Goal: Task Accomplishment & Management: Use online tool/utility

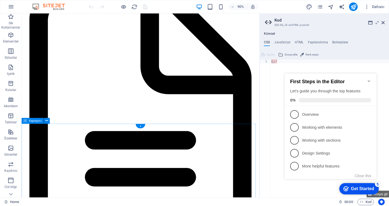
scroll to position [1430, 0]
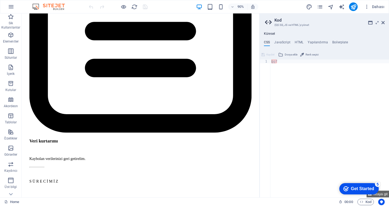
scroll to position [1441, 0]
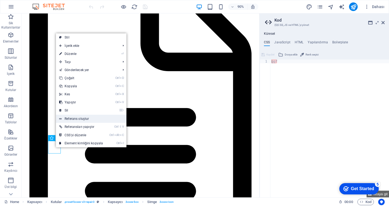
click at [87, 120] on link "Referans oluştur" at bounding box center [91, 119] width 70 height 8
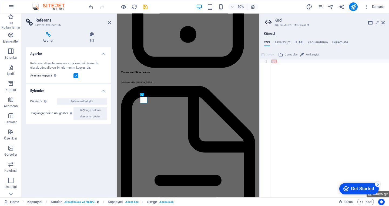
scroll to position [1516, 0]
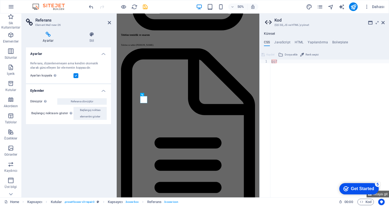
click at [74, 75] on label at bounding box center [75, 75] width 5 height 5
click at [0, 0] on input "Ayarları kopyala Referans hedef elementiyle aynı ayarları (esnek, animasyon, ko…" at bounding box center [0, 0] width 0 height 0
click at [54, 34] on icon at bounding box center [48, 34] width 45 height 5
click at [293, 43] on ul "CSS JavaScript HTML Yapılandırma Boilerplate" at bounding box center [323, 43] width 129 height 6
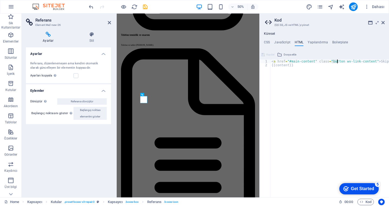
drag, startPoint x: 331, startPoint y: 62, endPoint x: 336, endPoint y: 63, distance: 5.4
drag, startPoint x: 289, startPoint y: 62, endPoint x: 310, endPoint y: 62, distance: 21.3
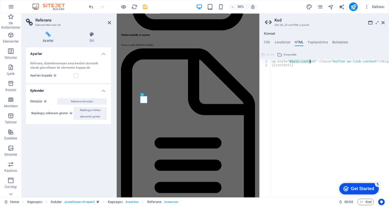
type textarea "<a href="#main-content" class="button wv-link-content">Skip to main content</a>"
click at [310, 62] on div "< a href = "#main-content" class = "button wv-link-content" > Skip to main cont…" at bounding box center [329, 129] width 118 height 138
drag, startPoint x: 311, startPoint y: 62, endPoint x: 290, endPoint y: 61, distance: 21.6
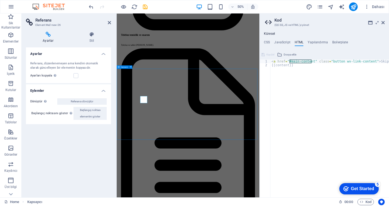
scroll to position [1441, 0]
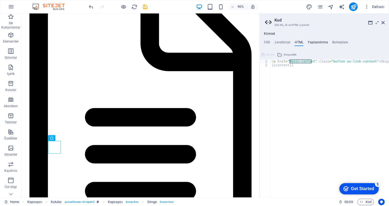
click at [311, 44] on h4 "Yapılandırma" at bounding box center [317, 43] width 20 height 6
type textarea "$color-background: #ffffff;"
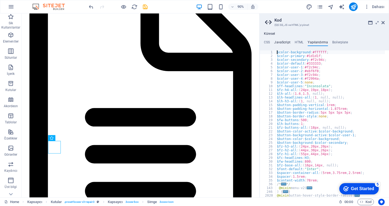
click at [0, 0] on h4 "JavaScript" at bounding box center [0, 0] width 0 height 0
type textarea "/* JS for preset "Menu V2" */"
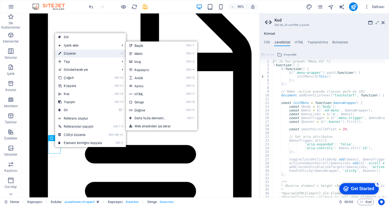
click at [81, 51] on link "⏎ Düzenle" at bounding box center [80, 54] width 50 height 8
select select "xMidYMid"
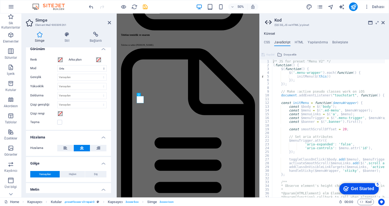
scroll to position [135, 0]
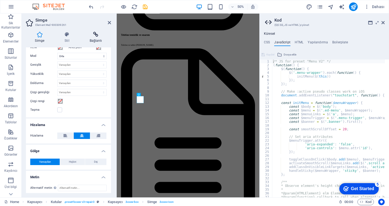
click at [97, 33] on icon at bounding box center [95, 34] width 30 height 5
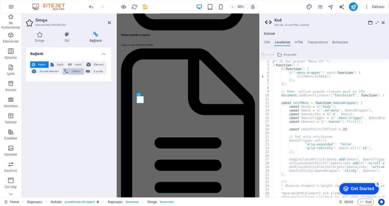
click at [76, 72] on span "Telefon" at bounding box center [76, 71] width 13 height 6
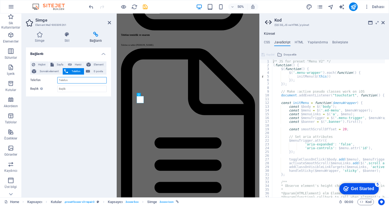
click at [74, 81] on input "Telefon" at bounding box center [81, 80] width 49 height 6
click at [83, 64] on span "Harici" at bounding box center [77, 65] width 9 height 6
select select "blank"
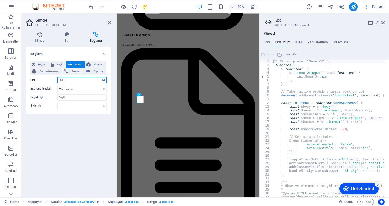
click at [76, 82] on input "URL" at bounding box center [81, 80] width 49 height 6
click at [85, 81] on input "URL" at bounding box center [81, 80] width 49 height 6
paste input "https://share.google/UxHiKaNGU0d2voewm"
type input "https://share.google/UxHiKaNGU0d2voewm"
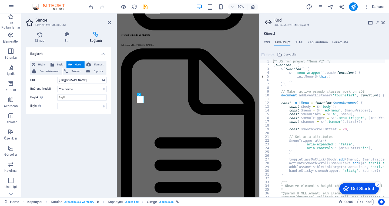
click at [72, 130] on div "Bağlantı Hiçbiri Sayfa Harici Element Sonraki element Telefon E-posta Sayfa Hom…" at bounding box center [68, 121] width 85 height 146
click at [0, 0] on span "Dahası" at bounding box center [0, 0] width 0 height 0
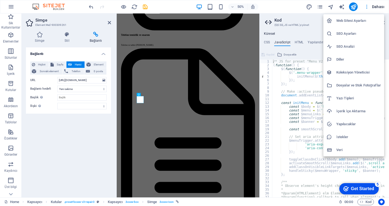
click at [373, 6] on div at bounding box center [194, 103] width 389 height 206
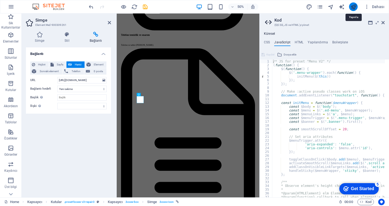
click at [354, 9] on icon "publish" at bounding box center [353, 7] width 6 height 6
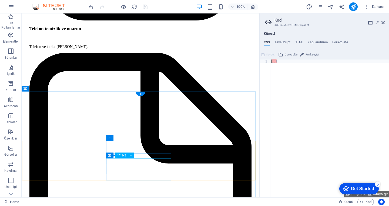
scroll to position [1441, 0]
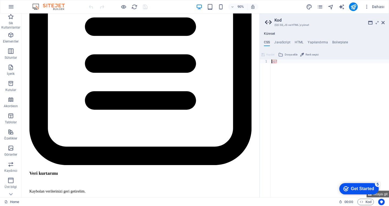
scroll to position [1532, 0]
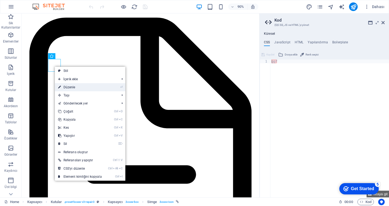
select select "xMidYMid"
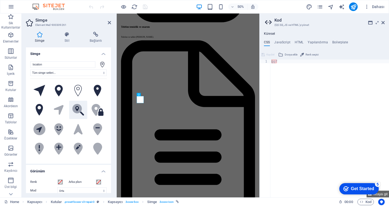
scroll to position [1516, 0]
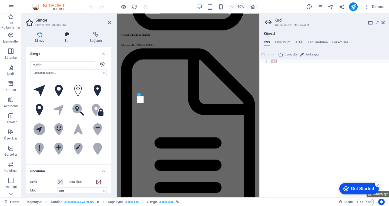
click at [69, 40] on h4 "Stil" at bounding box center [68, 37] width 25 height 11
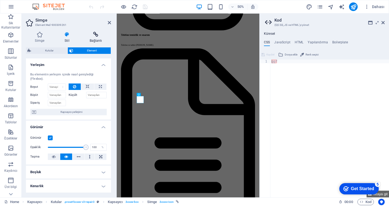
click at [103, 38] on h4 "Bağlantı" at bounding box center [95, 37] width 30 height 11
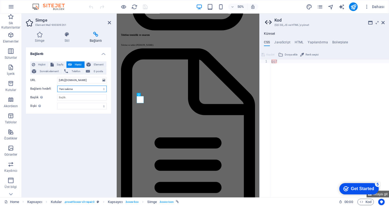
click at [82, 91] on select "Yeni sekme Aynı sekme Kaplama" at bounding box center [81, 89] width 49 height 6
click at [63, 141] on div "Bağlantı Hiçbiri Sayfa Harici Element Sonraki element Telefon E-posta Sayfa Hom…" at bounding box center [68, 121] width 85 height 146
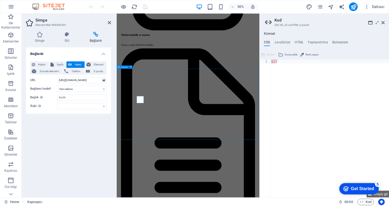
scroll to position [1532, 0]
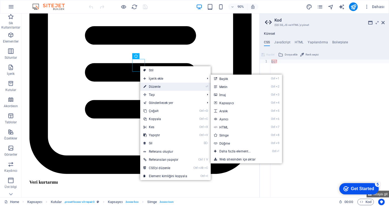
click at [159, 88] on link "⏎ Düzenle" at bounding box center [165, 87] width 50 height 8
select select "xMidYMid"
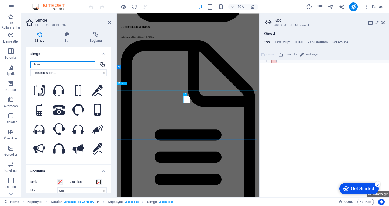
scroll to position [1516, 0]
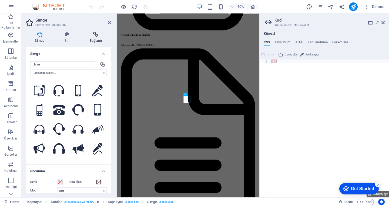
click at [88, 36] on icon at bounding box center [95, 34] width 30 height 5
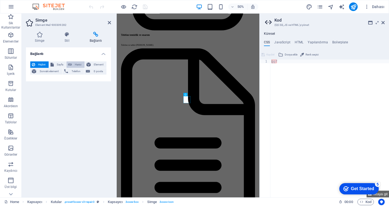
click at [76, 65] on span "Harici" at bounding box center [77, 65] width 9 height 6
select select "blank"
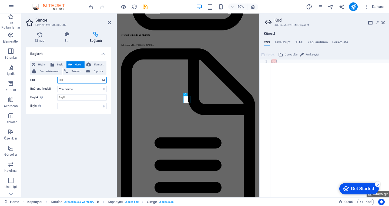
paste input "wa.me/905458571787"
type input "wa.me/905458571787"
click at [0, 0] on div "ggf" at bounding box center [0, 0] width 0 height 0
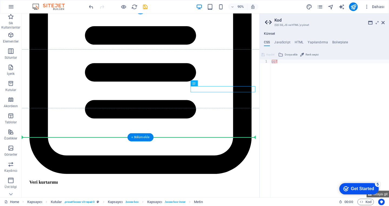
drag, startPoint x: 218, startPoint y: 98, endPoint x: 264, endPoint y: 103, distance: 45.7
drag, startPoint x: 272, startPoint y: 99, endPoint x: 234, endPoint y: 135, distance: 52.5
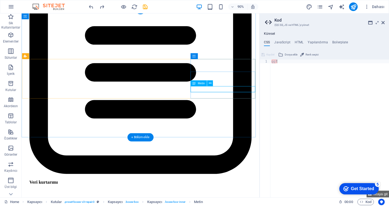
drag, startPoint x: 246, startPoint y: 85, endPoint x: 199, endPoint y: 84, distance: 47.0
click at [199, 84] on div "Metin" at bounding box center [203, 83] width 26 height 6
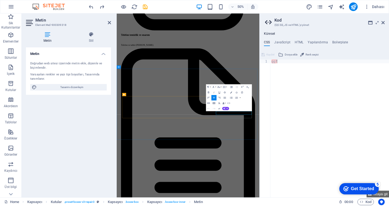
drag, startPoint x: 325, startPoint y: 213, endPoint x: 381, endPoint y: 220, distance: 56.6
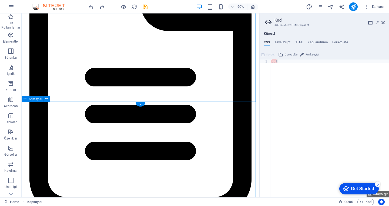
scroll to position [1499, 0]
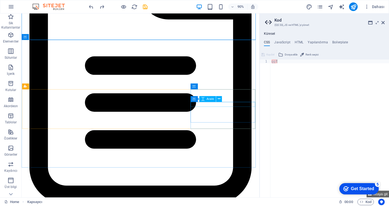
click at [223, 97] on div "Kapsayıcı Aralık" at bounding box center [207, 99] width 35 height 6
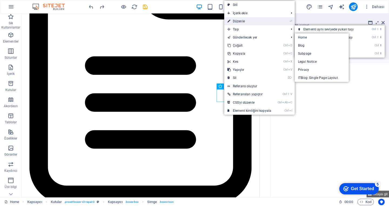
click at [242, 23] on link "⏎ Düzenle" at bounding box center [249, 21] width 50 height 8
select select "xMidYMid"
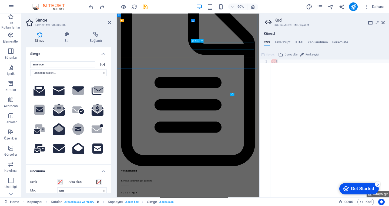
scroll to position [1516, 0]
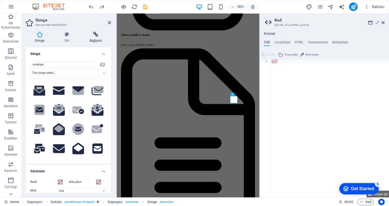
click at [101, 34] on icon at bounding box center [95, 34] width 30 height 5
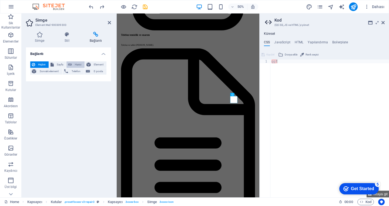
click at [78, 65] on span "Harici" at bounding box center [77, 65] width 9 height 6
select select "blank"
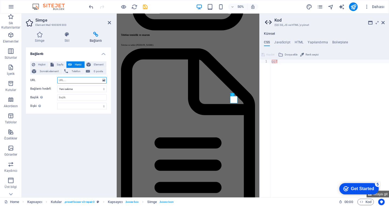
paste input "[EMAIL_ADDRESS][DOMAIN_NAME]"
type input "[EMAIL_ADDRESS][DOMAIN_NAME]"
drag, startPoint x: 94, startPoint y: 81, endPoint x: 43, endPoint y: 82, distance: 50.7
click at [43, 82] on div "URL info@ustkatteknik.online" at bounding box center [68, 80] width 76 height 6
click at [96, 72] on span "E-posta" at bounding box center [97, 71] width 13 height 6
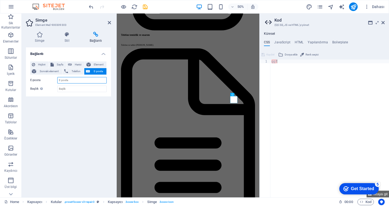
click at [82, 81] on input "E-posta" at bounding box center [81, 80] width 49 height 6
paste input "[EMAIL_ADDRESS][DOMAIN_NAME]"
type input "[EMAIL_ADDRESS][DOMAIN_NAME]"
click at [79, 88] on input "Başlık Ek bağlantı tanımının bağlantı metniyle aynı olmaması gerekir. Başlık, g…" at bounding box center [81, 89] width 49 height 6
click at [381, 23] on icon at bounding box center [382, 23] width 3 height 4
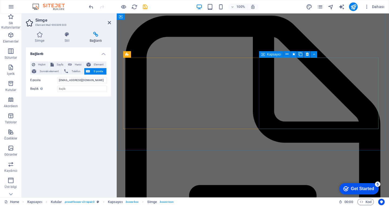
scroll to position [1448, 0]
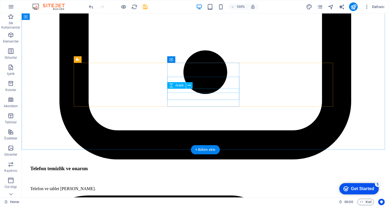
scroll to position [1421, 0]
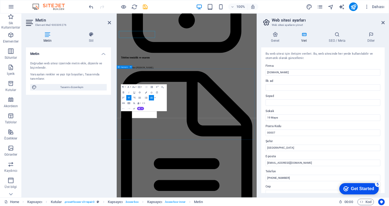
scroll to position [1528, 0]
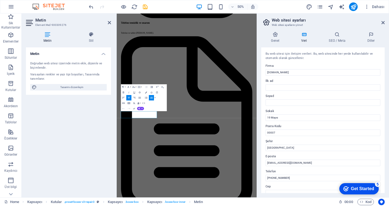
click at [152, 98] on icon "button" at bounding box center [151, 97] width 3 height 3
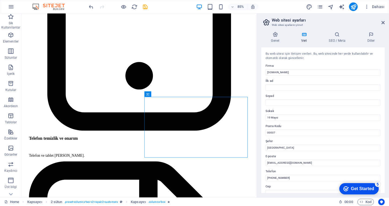
scroll to position [1175, 0]
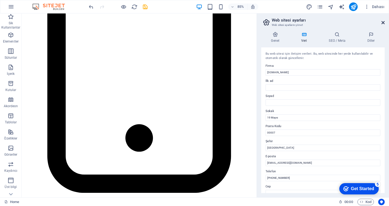
click at [383, 22] on icon at bounding box center [382, 23] width 3 height 4
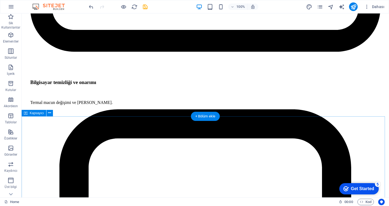
scroll to position [978, 0]
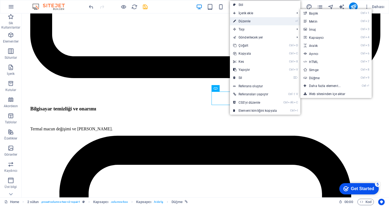
drag, startPoint x: 241, startPoint y: 21, endPoint x: 103, endPoint y: 21, distance: 137.9
click at [241, 21] on link "⏎ Düzenle" at bounding box center [255, 21] width 50 height 8
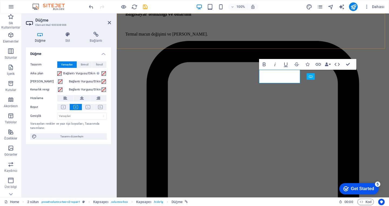
scroll to position [990, 0]
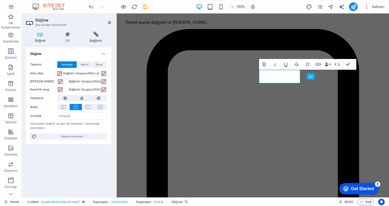
click at [100, 32] on icon at bounding box center [96, 34] width 30 height 5
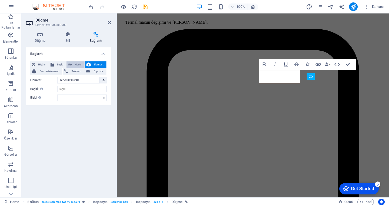
click at [71, 64] on icon at bounding box center [70, 65] width 4 height 6
select select "blank"
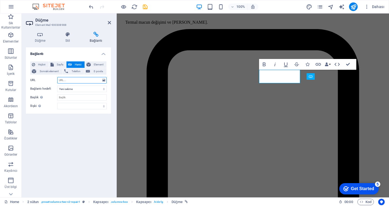
paste input "[EMAIL_ADDRESS][DOMAIN_NAME]"
drag, startPoint x: 94, startPoint y: 80, endPoint x: 52, endPoint y: 83, distance: 42.2
click at [52, 83] on div "URL info@ustkatteknik.online" at bounding box center [68, 80] width 76 height 6
paste input "wa.me/905458571787"
type input "wa.me/905458571787"
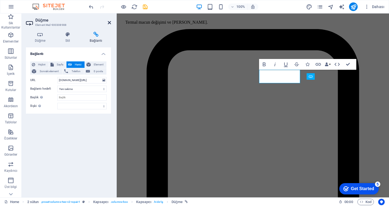
click at [108, 23] on icon at bounding box center [109, 23] width 3 height 4
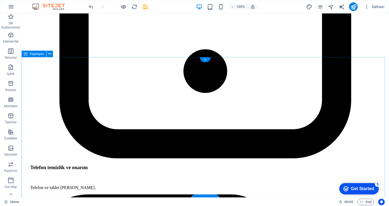
scroll to position [1437, 0]
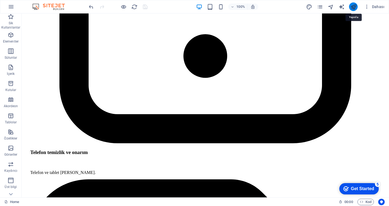
scroll to position [1538, 0]
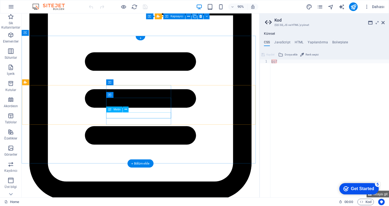
scroll to position [1447, 0]
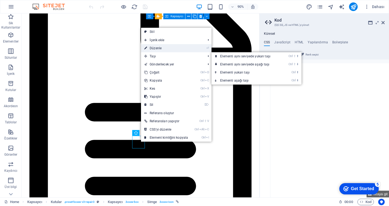
click at [160, 48] on link "⏎ Düzenle" at bounding box center [166, 48] width 50 height 8
select select "xMidYMid"
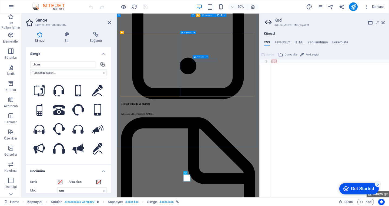
scroll to position [1381, 0]
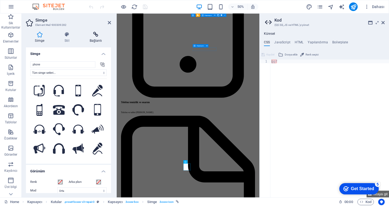
click at [91, 36] on icon at bounding box center [95, 34] width 30 height 5
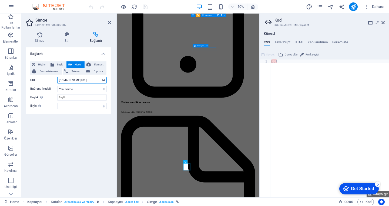
click at [86, 80] on input "wa.me/905458571787" at bounding box center [81, 80] width 49 height 6
click at [69, 80] on input "wa.me/905458571787" at bounding box center [81, 80] width 49 height 6
click at [60, 81] on input "wa.me/905458571787" at bounding box center [81, 80] width 49 height 6
click at [95, 82] on input "WWWwa.me/905458571787" at bounding box center [81, 80] width 49 height 6
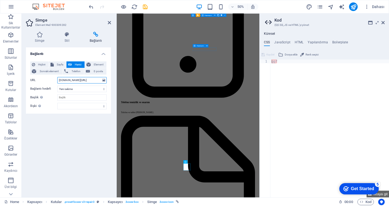
click at [75, 80] on input "WWWwa.me/905458571787" at bounding box center [81, 80] width 49 height 6
drag, startPoint x: 67, startPoint y: 80, endPoint x: 75, endPoint y: 80, distance: 8.6
click at [75, 80] on input "WWWwa.me/905458571787" at bounding box center [81, 80] width 49 height 6
click at [69, 82] on input "WWWwa.me/905458571787" at bounding box center [81, 80] width 49 height 6
drag, startPoint x: 66, startPoint y: 81, endPoint x: 48, endPoint y: 82, distance: 18.4
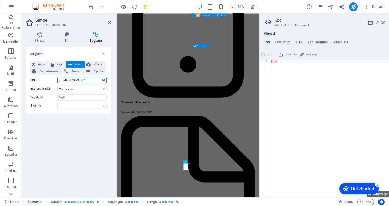
click at [48, 82] on div "URL WWWwa.me/905458571787" at bounding box center [68, 80] width 76 height 6
click at [92, 81] on input "www.wa.me/905458571787" at bounding box center [81, 80] width 49 height 6
click at [77, 82] on input "www.wa.me/905458571787" at bounding box center [81, 80] width 49 height 6
type input "www.wa.me/905458571787"
click at [76, 72] on span "Telefon" at bounding box center [76, 71] width 13 height 6
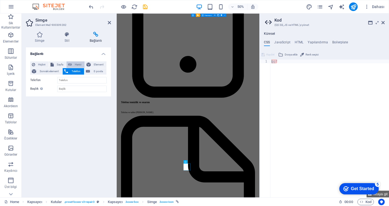
click at [77, 64] on span "Harici" at bounding box center [77, 65] width 9 height 6
select select "blank"
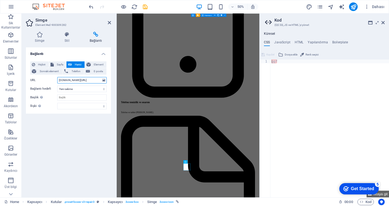
click at [76, 80] on input "www.wa.me/905458571787" at bounding box center [81, 80] width 49 height 6
click at [355, 5] on icon "publish" at bounding box center [353, 7] width 6 height 6
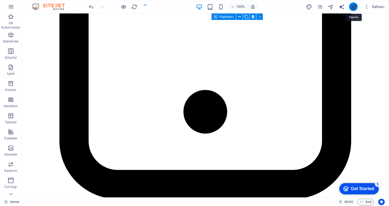
scroll to position [1387, 0]
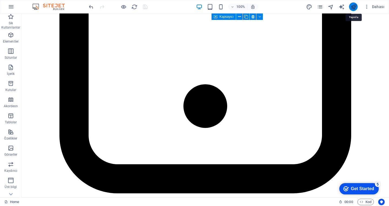
click at [354, 6] on icon "publish" at bounding box center [353, 7] width 6 height 6
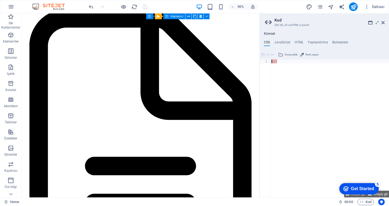
scroll to position [1488, 0]
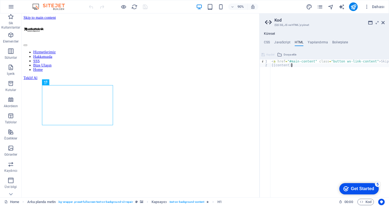
type textarea "{{content}}"
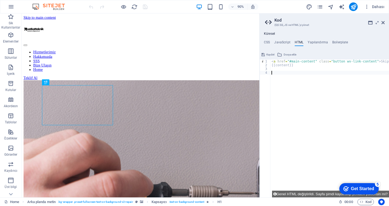
paste textarea "</div>"
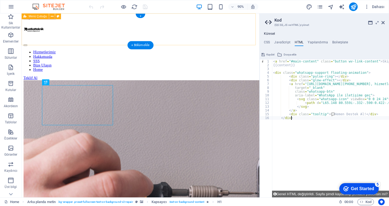
type textarea "</div>"
click at [225, 40] on div "Hizmetlerimiz Hakkımızda SSS Bize Ulaşın Home Teklif Al" at bounding box center [154, 54] width 260 height 67
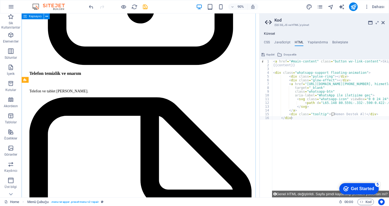
scroll to position [1177, 0]
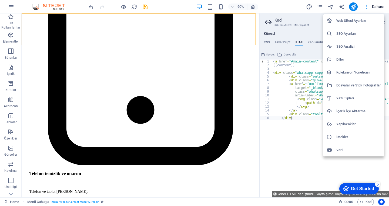
click at [354, 7] on div at bounding box center [194, 103] width 389 height 206
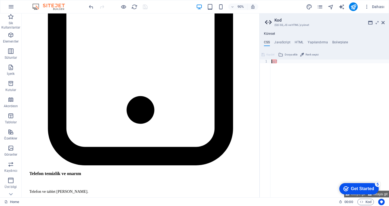
click at [384, 22] on aside "Kod (S)CSS, JS ve HTML'yi yönet Küresel CSS JavaScript HTML Yapılandırma Boiler…" at bounding box center [324, 105] width 130 height 184
click at [383, 23] on icon at bounding box center [382, 23] width 3 height 4
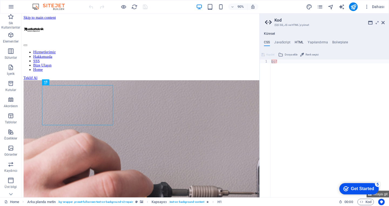
click at [0, 0] on h4 "HTML" at bounding box center [0, 0] width 0 height 0
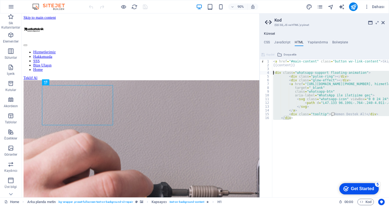
drag, startPoint x: 297, startPoint y: 119, endPoint x: 272, endPoint y: 74, distance: 51.2
type textarea "<div class="whatsapp-support floating-animation"> <div class="pulse-ring"></div>"
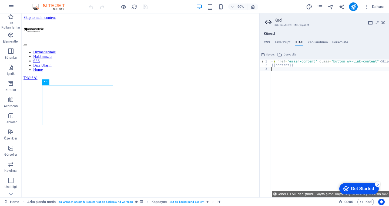
type textarea "{{content}}"
click at [12, 11] on button "button" at bounding box center [11, 6] width 13 height 13
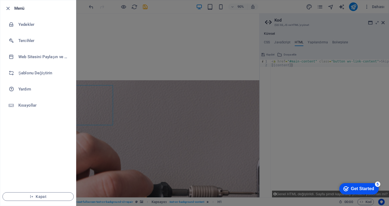
click at [354, 7] on div at bounding box center [194, 103] width 389 height 206
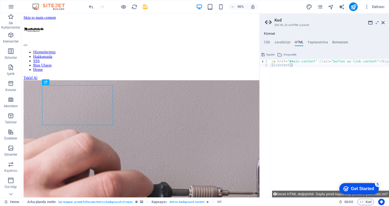
click at [354, 7] on icon "publish" at bounding box center [353, 7] width 6 height 6
